Goal: Task Accomplishment & Management: Manage account settings

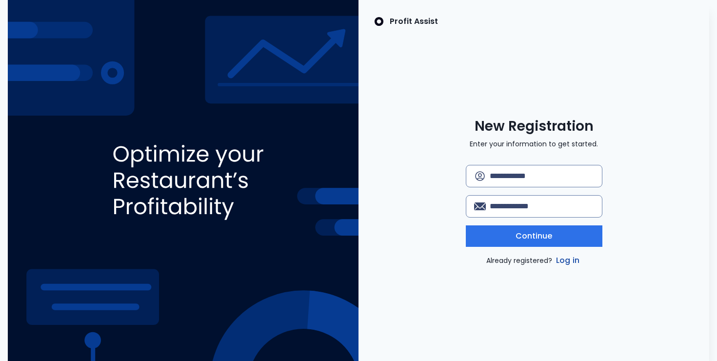
click at [566, 261] on link "Log in" at bounding box center [567, 261] width 27 height 12
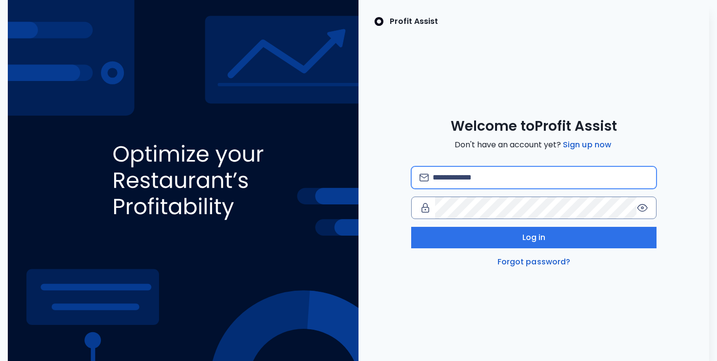
click at [503, 176] on input "email" at bounding box center [541, 177] width 216 height 21
type input "**********"
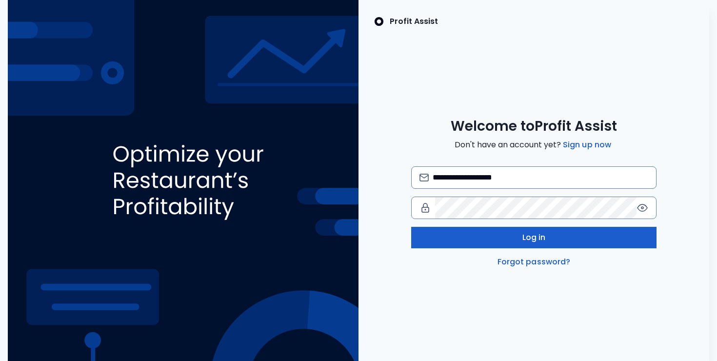
click at [535, 231] on button "Log in" at bounding box center [533, 237] width 245 height 21
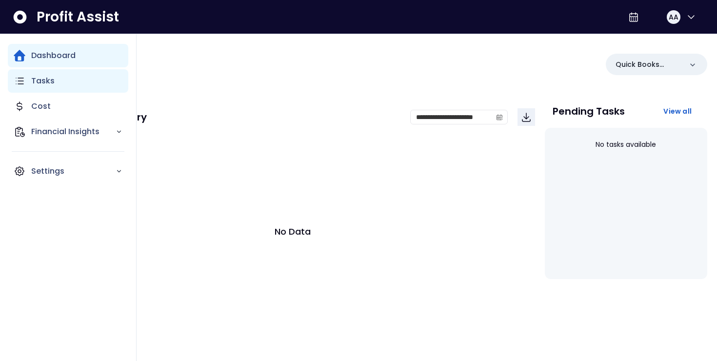
click at [62, 82] on div "Tasks" at bounding box center [68, 80] width 121 height 23
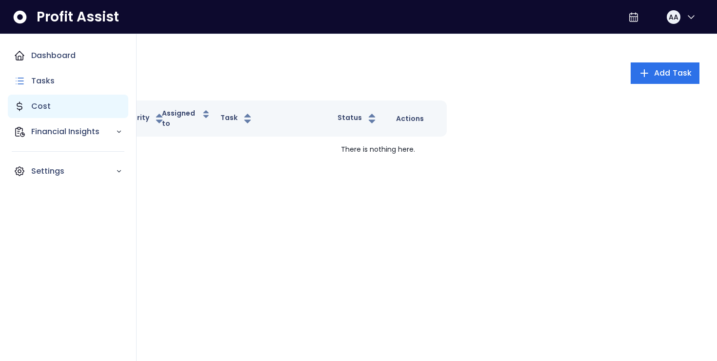
click at [69, 105] on div "Cost" at bounding box center [68, 106] width 121 height 23
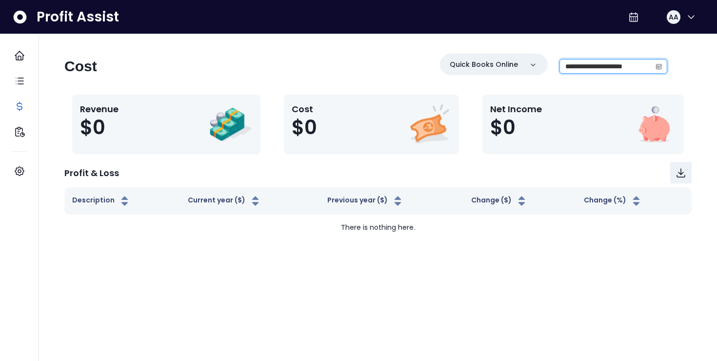
click at [601, 65] on input "**********" at bounding box center [605, 67] width 91 height 14
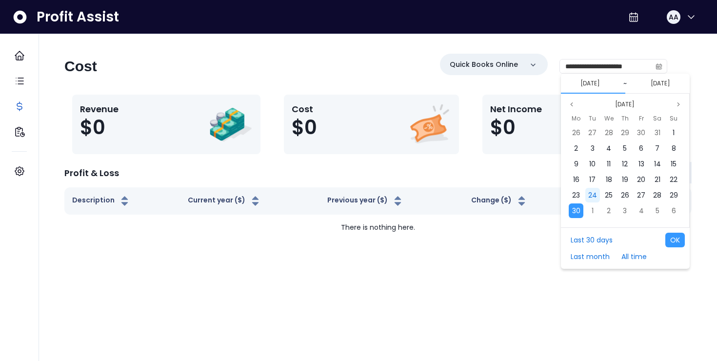
click at [591, 197] on span "24" at bounding box center [592, 195] width 9 height 10
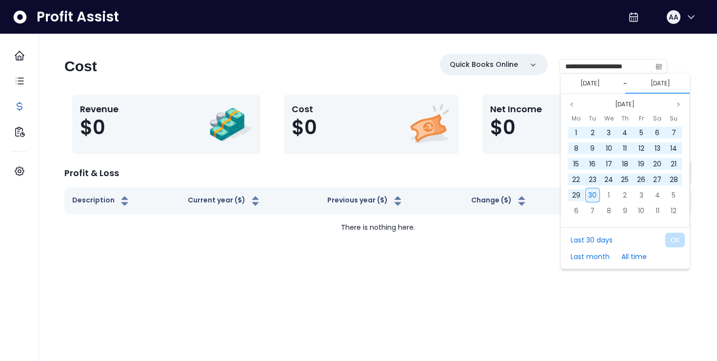
click at [595, 195] on span "30" at bounding box center [592, 195] width 8 height 10
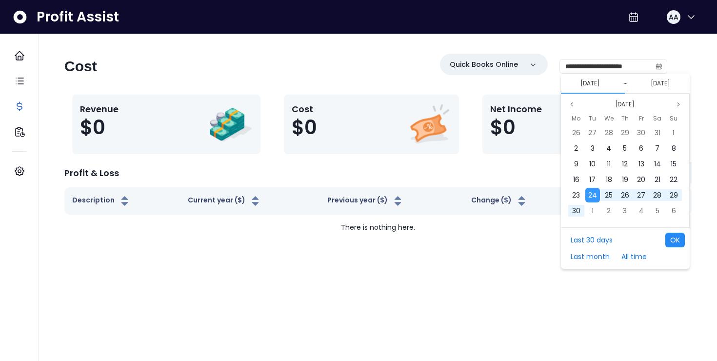
click at [676, 243] on button "OK" at bounding box center [675, 240] width 20 height 15
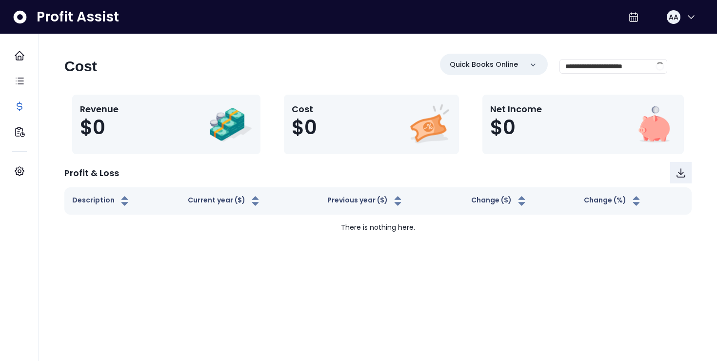
type input "**********"
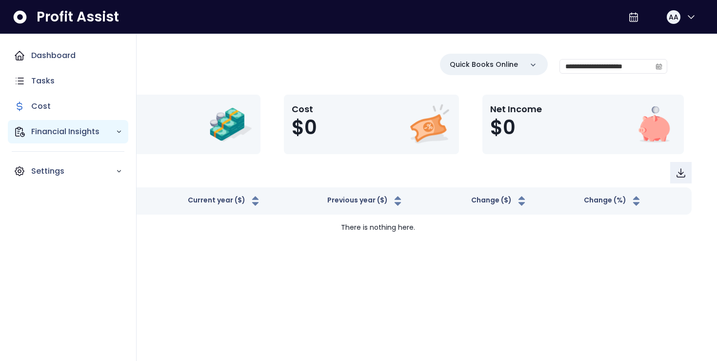
click at [20, 130] on icon "Main navigation" at bounding box center [20, 132] width 12 height 12
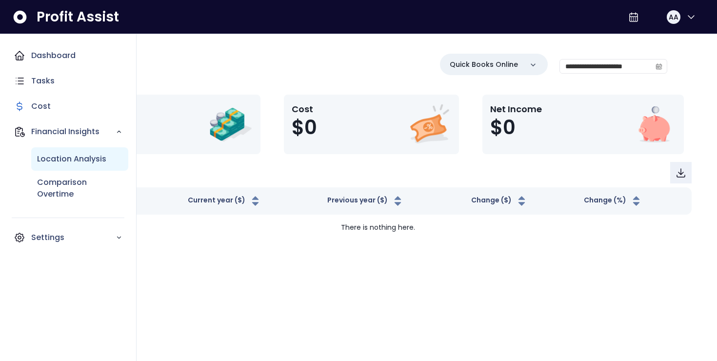
click at [37, 154] on p "Location Analysis" at bounding box center [71, 159] width 69 height 12
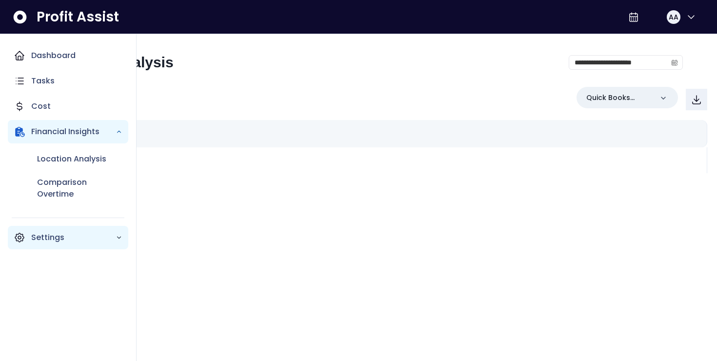
click at [53, 236] on p "Settings" at bounding box center [73, 238] width 84 height 12
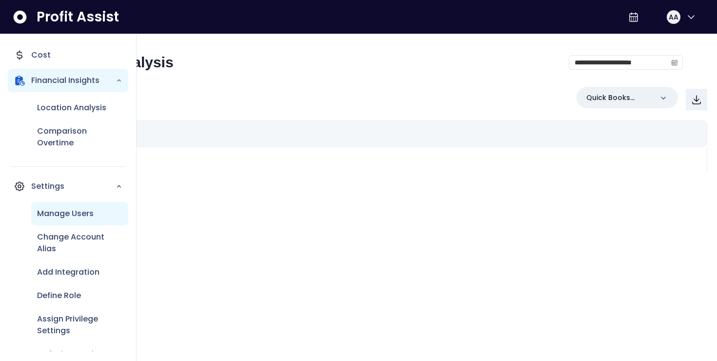
scroll to position [57, 0]
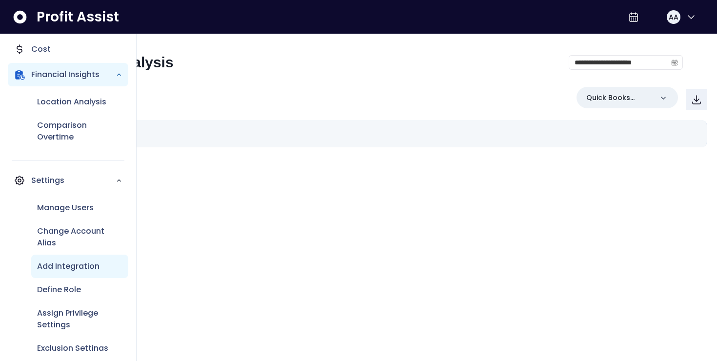
click at [75, 268] on p "Add Integration" at bounding box center [68, 267] width 62 height 12
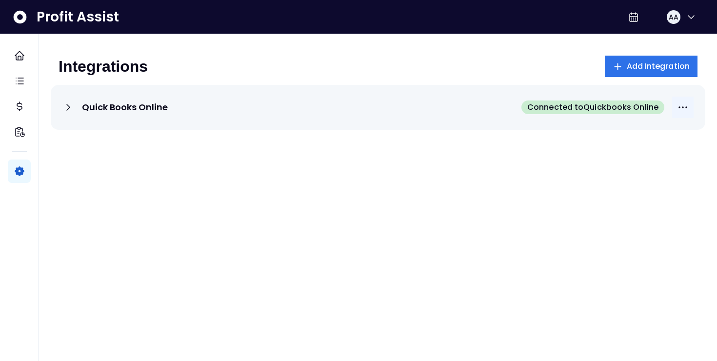
click at [689, 105] on button "More options" at bounding box center [682, 107] width 21 height 21
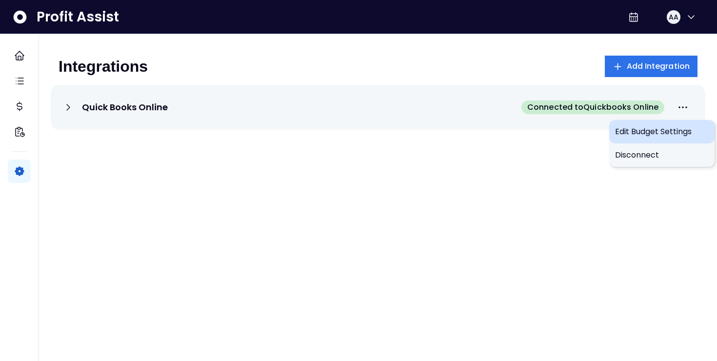
click at [636, 132] on span "Edit Budget Settings" at bounding box center [662, 132] width 94 height 12
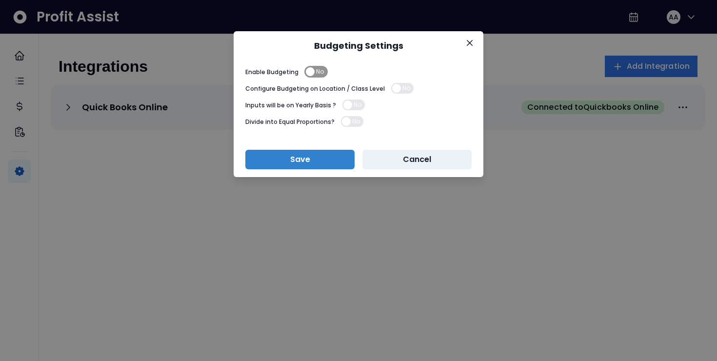
click at [313, 71] on span "No" at bounding box center [315, 72] width 23 height 12
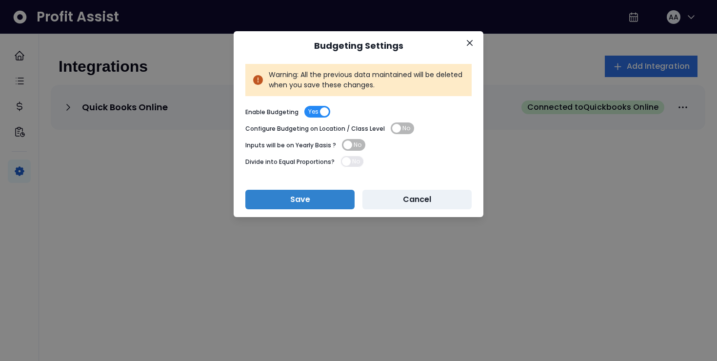
click at [318, 110] on span "Yes" at bounding box center [317, 112] width 26 height 12
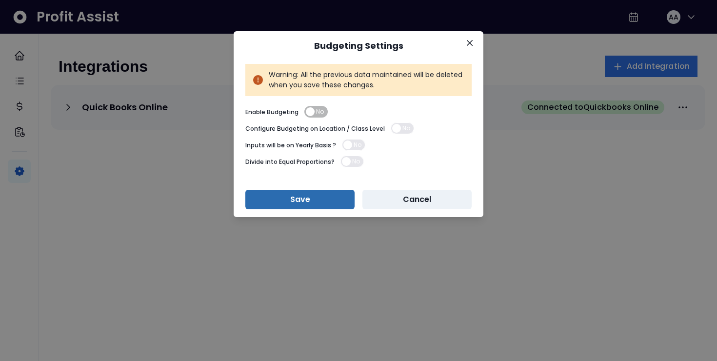
click at [302, 198] on button "Save" at bounding box center [299, 200] width 109 height 20
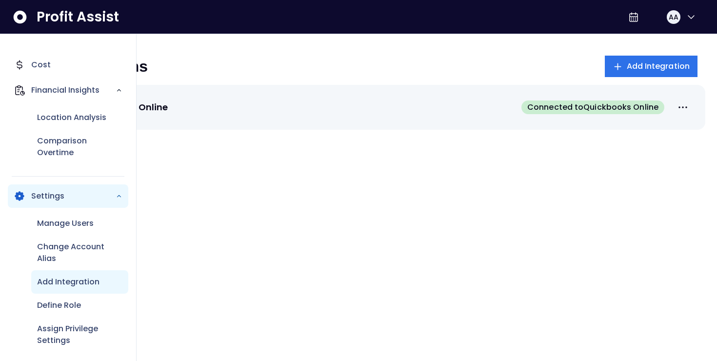
scroll to position [70, 0]
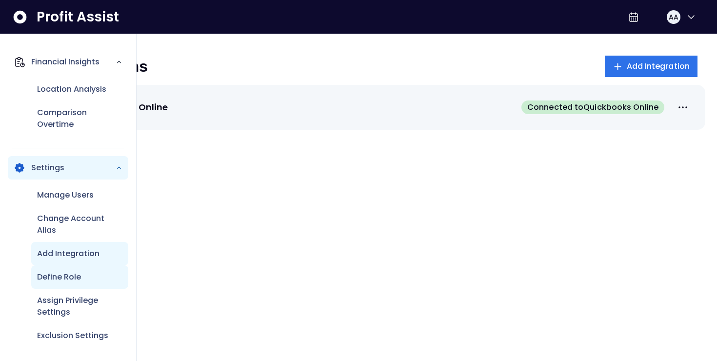
click at [61, 278] on p "Define Role" at bounding box center [59, 277] width 44 height 12
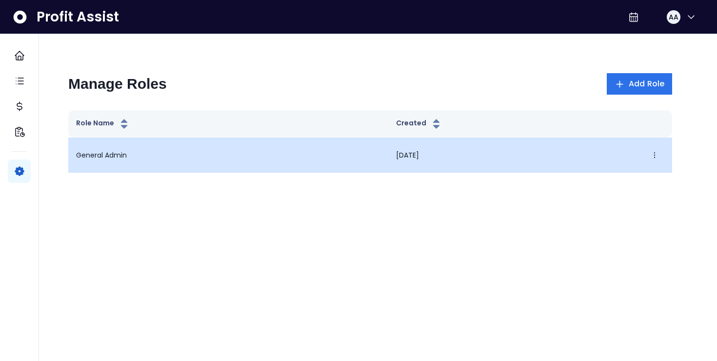
click at [135, 150] on td "General Admin" at bounding box center [228, 155] width 320 height 35
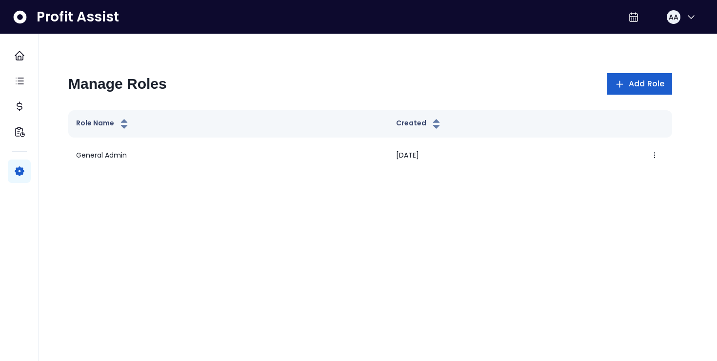
click at [636, 91] on button "Add Role" at bounding box center [639, 83] width 65 height 21
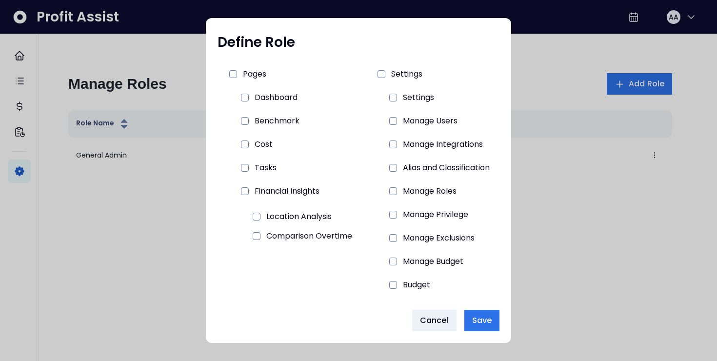
scroll to position [88, 0]
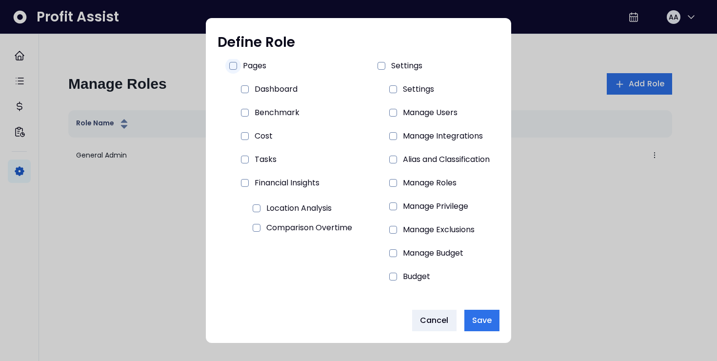
click at [228, 71] on div at bounding box center [233, 66] width 16 height 16
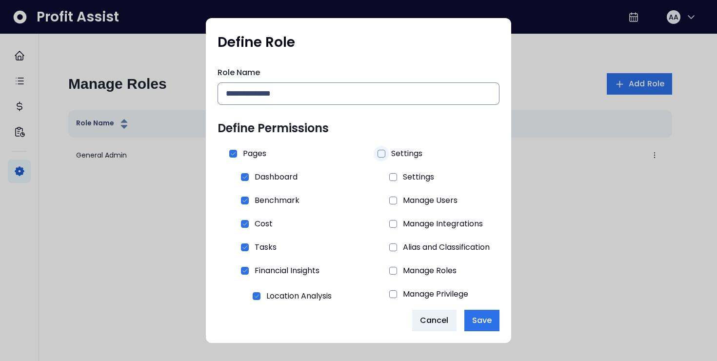
click at [375, 149] on div at bounding box center [382, 154] width 16 height 16
click at [283, 91] on input "text" at bounding box center [358, 93] width 265 height 21
type input "***"
click at [482, 316] on span "Save" at bounding box center [482, 321] width 20 height 12
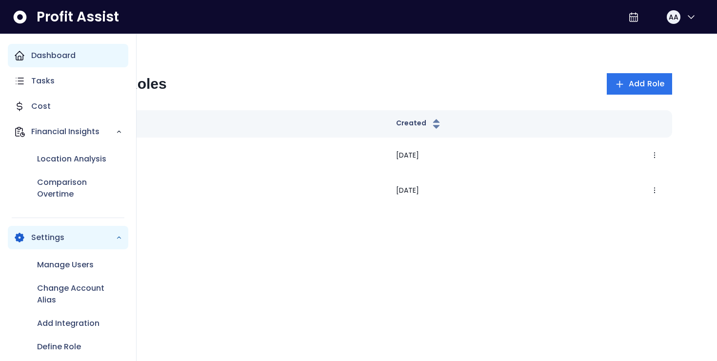
click at [20, 55] on icon "Main navigation" at bounding box center [20, 56] width 12 height 12
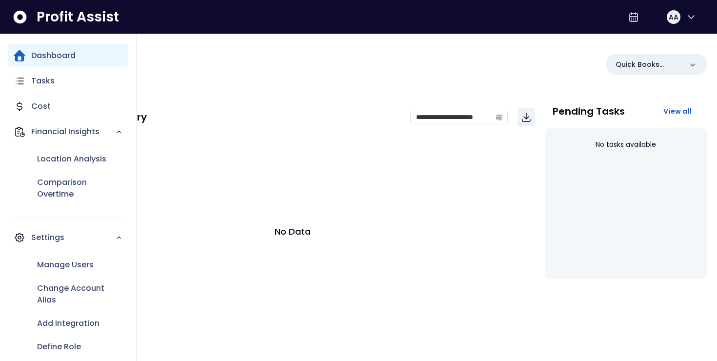
click at [54, 61] on p "Dashboard" at bounding box center [53, 56] width 44 height 12
click at [61, 165] on div "Location Analysis" at bounding box center [79, 158] width 97 height 23
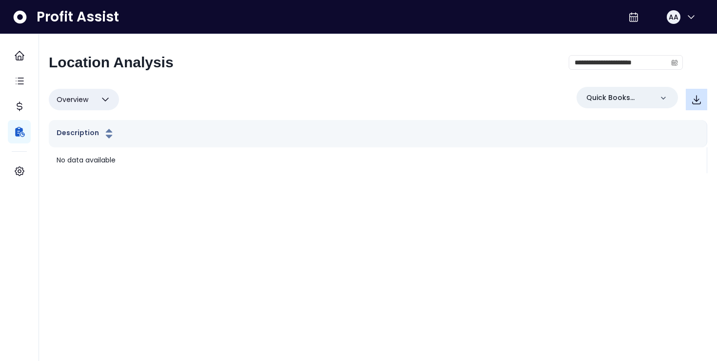
click at [696, 104] on icon "button" at bounding box center [697, 100] width 8 height 8
click at [651, 95] on p "Quick Books Online" at bounding box center [619, 98] width 66 height 10
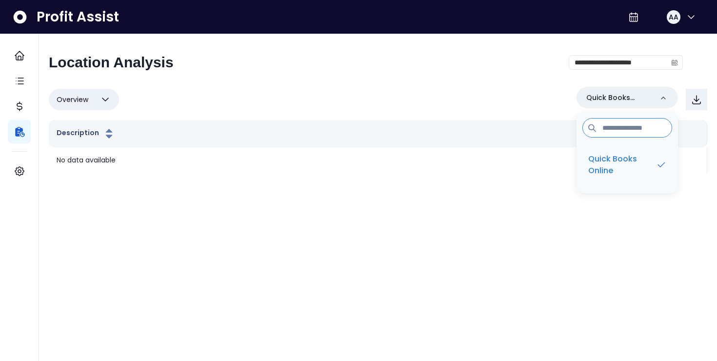
click at [364, 91] on div "Overview Overview % of cost % of sales % of budget ******** Quick Books Online …" at bounding box center [378, 99] width 659 height 25
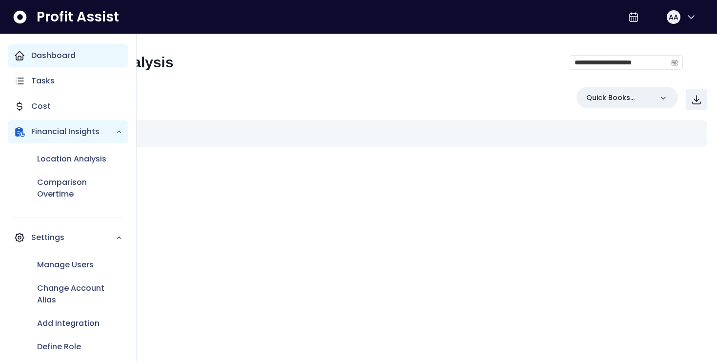
click at [40, 57] on p "Dashboard" at bounding box center [53, 56] width 44 height 12
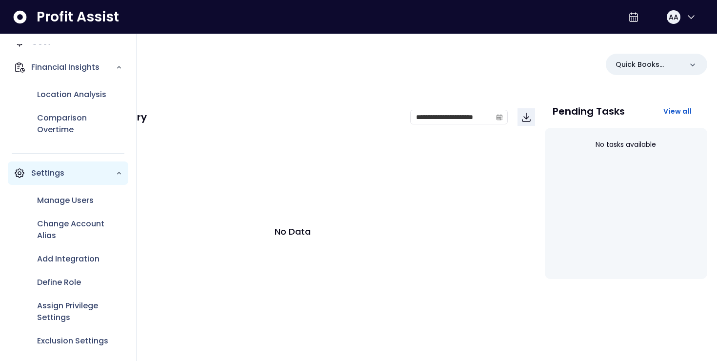
scroll to position [68, 0]
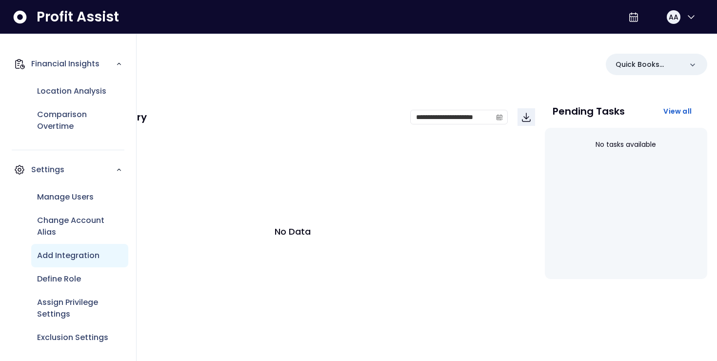
click at [56, 258] on p "Add Integration" at bounding box center [68, 256] width 62 height 12
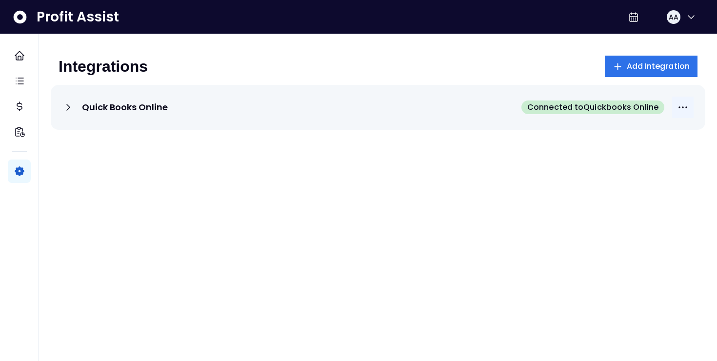
click at [684, 104] on icon "More options" at bounding box center [683, 107] width 12 height 12
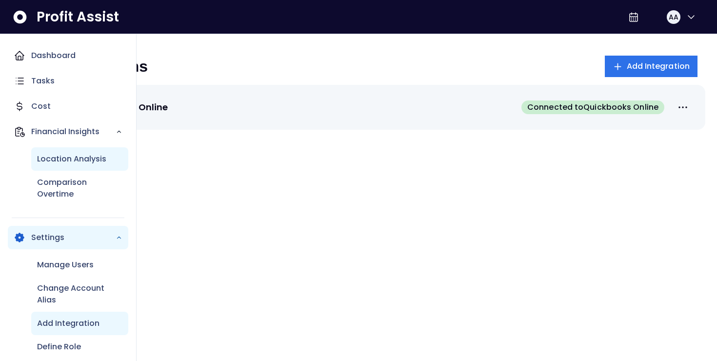
click at [74, 157] on p "Location Analysis" at bounding box center [71, 159] width 69 height 12
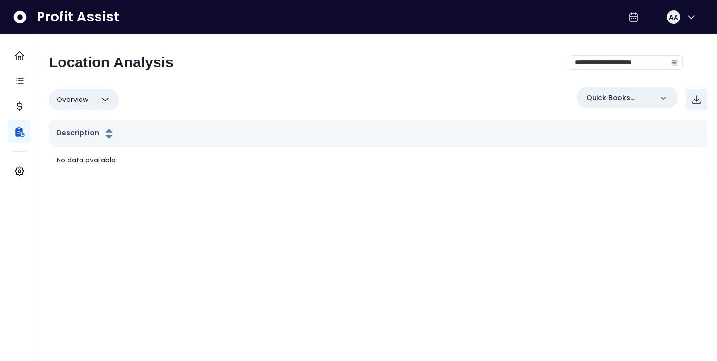
click at [18, 20] on icon at bounding box center [20, 16] width 13 height 13
